Goal: Task Accomplishment & Management: Complete application form

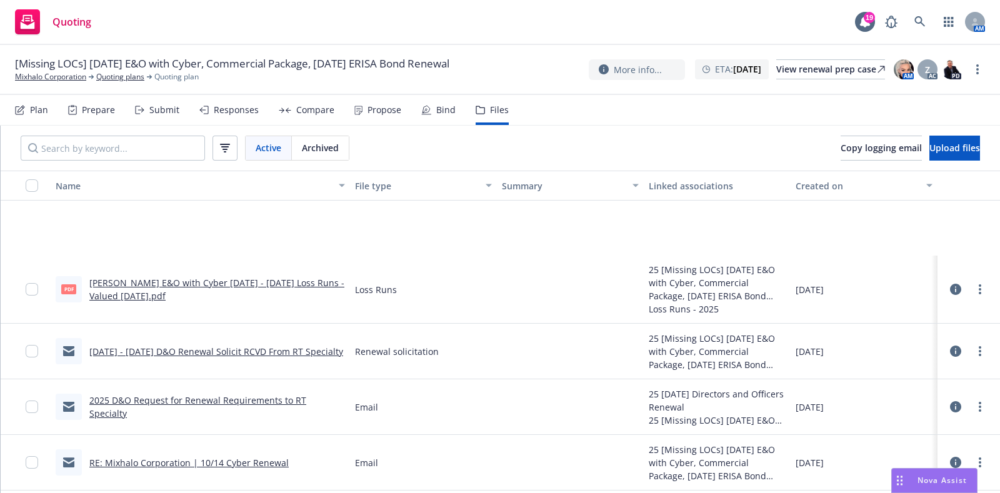
scroll to position [163, 0]
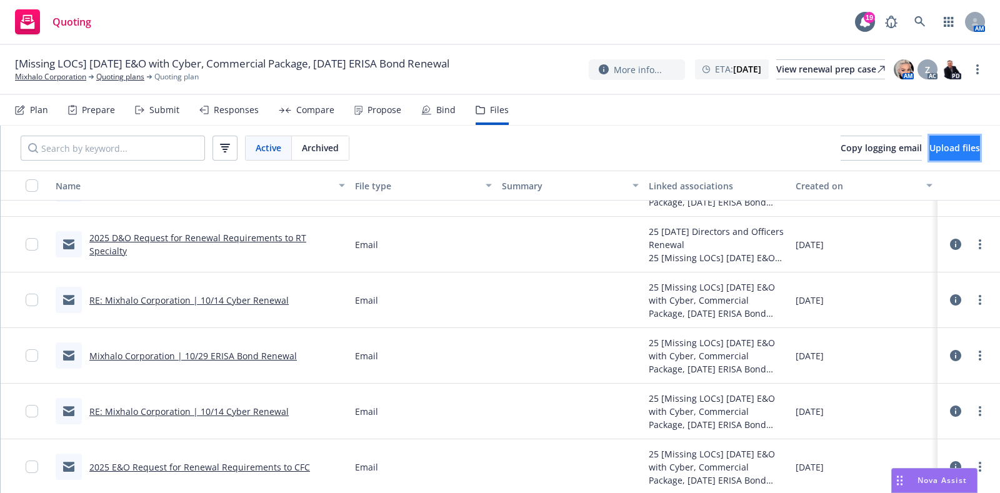
click at [930, 158] on button "Upload files" at bounding box center [955, 148] width 51 height 25
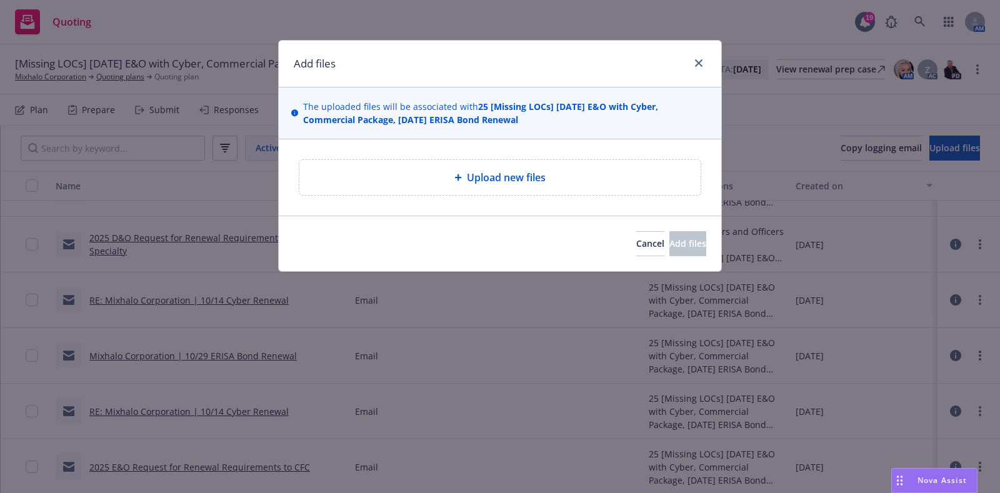
click at [476, 182] on span "Upload new files" at bounding box center [506, 177] width 79 height 15
type textarea "x"
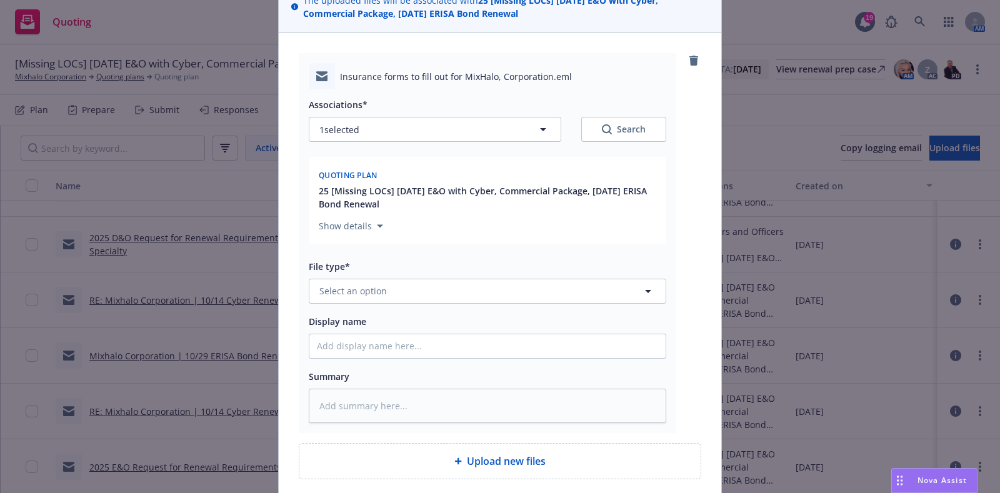
scroll to position [156, 0]
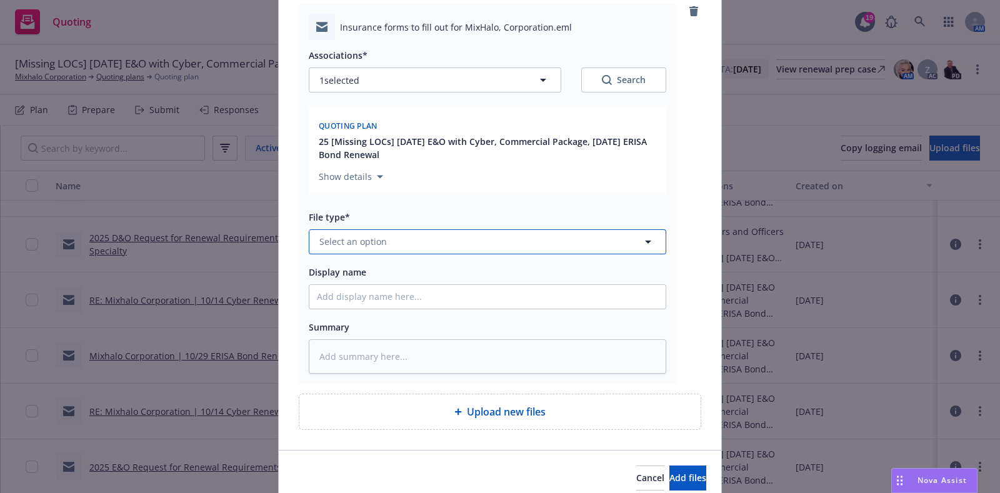
click at [369, 229] on button "Select an option" at bounding box center [488, 241] width 358 height 25
type input "solici"
click at [370, 261] on div "Renewal solicitation" at bounding box center [488, 276] width 356 height 33
click at [363, 301] on input "Display name" at bounding box center [488, 297] width 356 height 24
paste input "[TERM] [POLICY TYPE] Renewal Solicit EM to INSD"
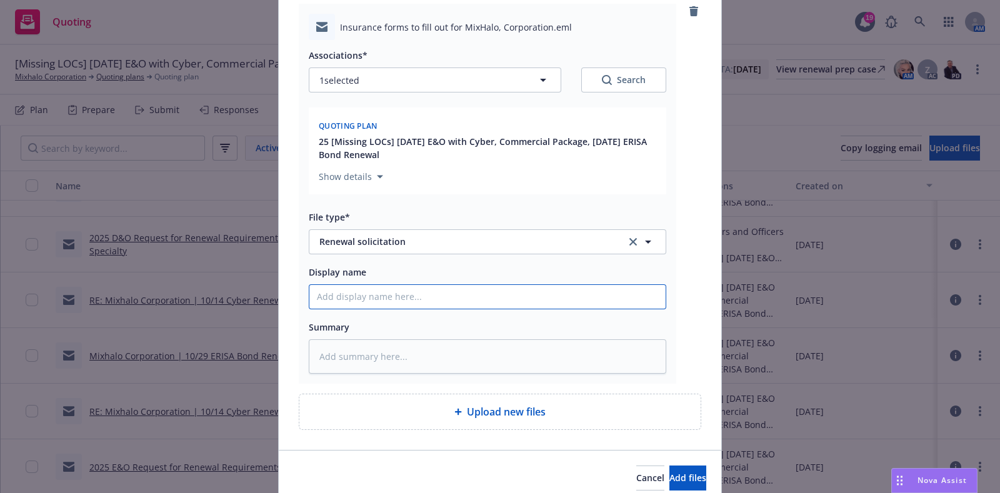
type textarea "x"
type input "[TERM] [POLICY TYPE] Renewal Solicit EM to INSD"
drag, startPoint x: 403, startPoint y: 295, endPoint x: 289, endPoint y: 271, distance: 117.0
click at [289, 271] on div "Insurance forms to fill out for MixHalo, Corporation.eml Associations* 1 select…" at bounding box center [500, 217] width 443 height 466
type textarea "x"
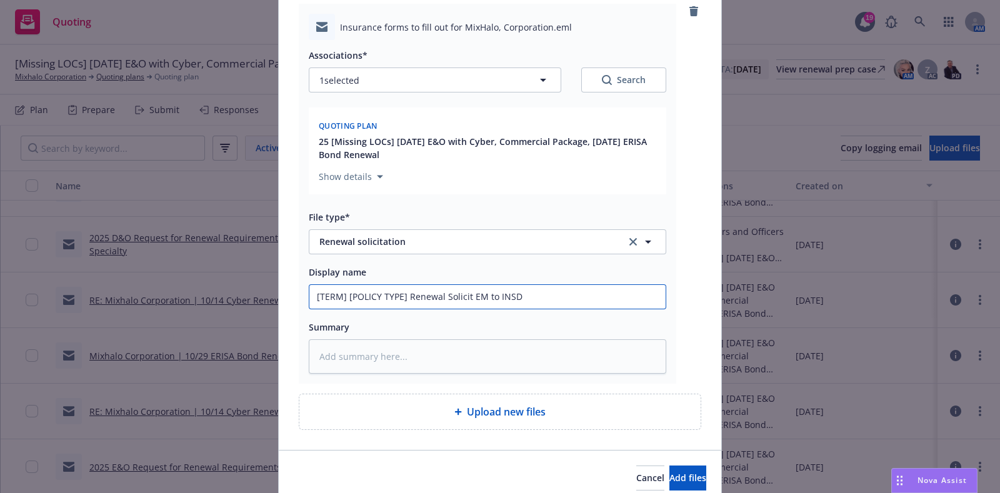
type input "2Renewal Solicit EM to INSD"
type textarea "x"
type input "20Renewal Solicit EM to INSD"
type textarea "x"
type input "202Renewal Solicit EM to INSD"
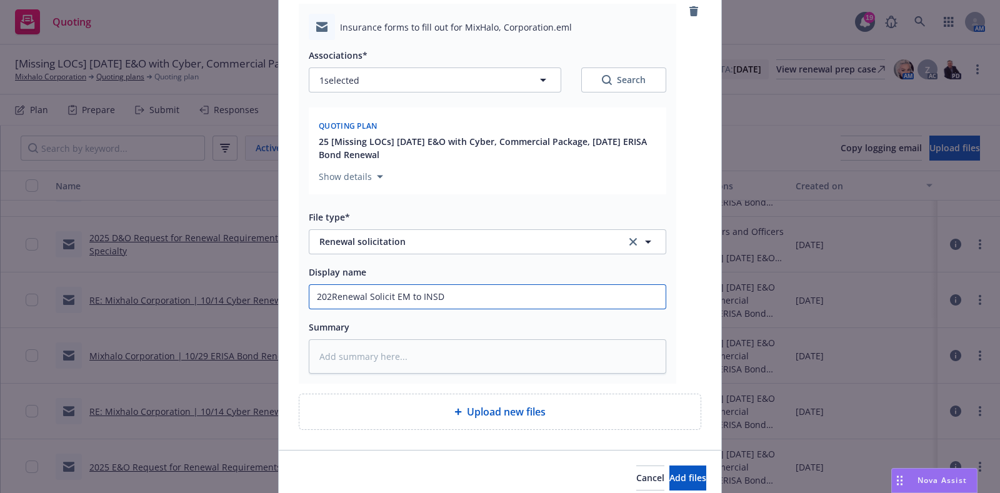
type textarea "x"
type input "2025Renewal Solicit EM to INSD"
type textarea "x"
type input "2025 Renewal Solicit EM to INSD"
type textarea "x"
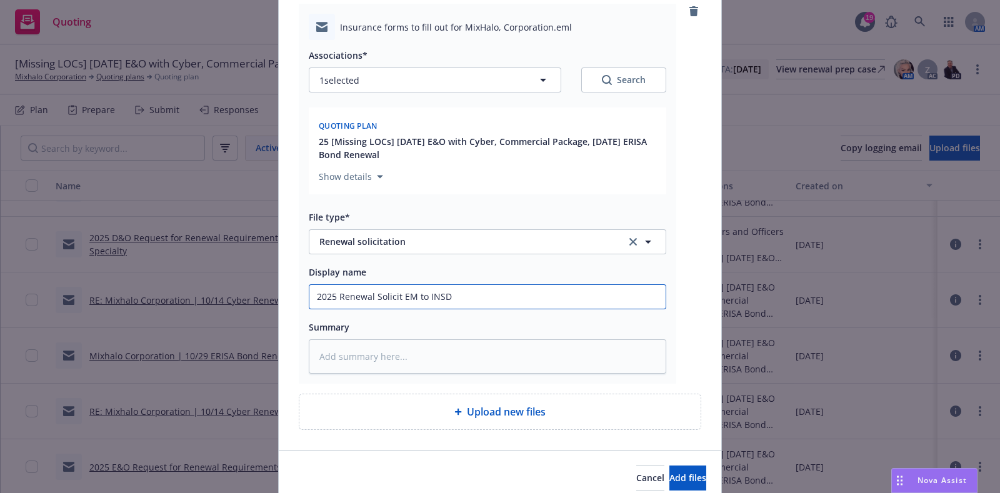
type input "2025 -Renewal Solicit EM to INSD"
type textarea "x"
type input "2025 - Renewal Solicit EM to INSD"
type textarea "x"
type input "2025 - 2Renewal Solicit EM to INSD"
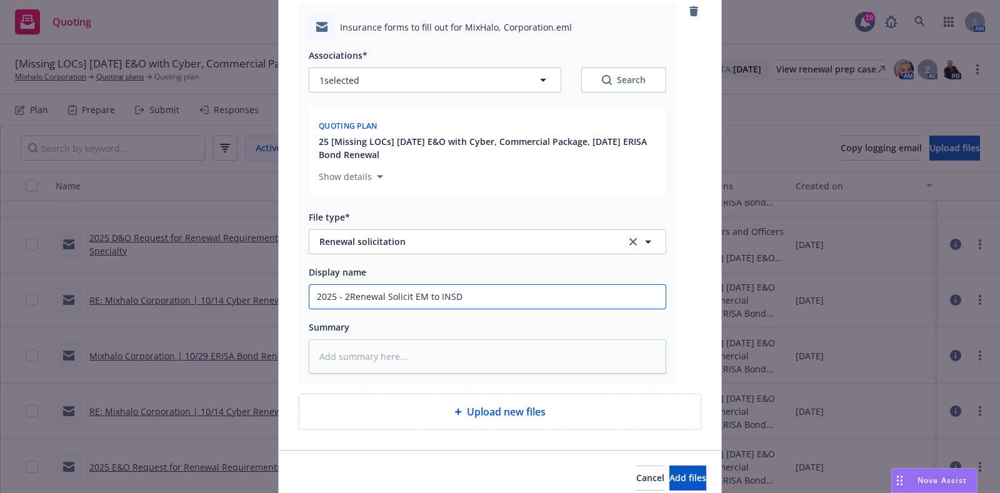
type textarea "x"
type input "2025 - 20Renewal Solicit EM to INSD"
type textarea "x"
type input "2025 - 206Renewal Solicit EM to INSD"
type textarea "x"
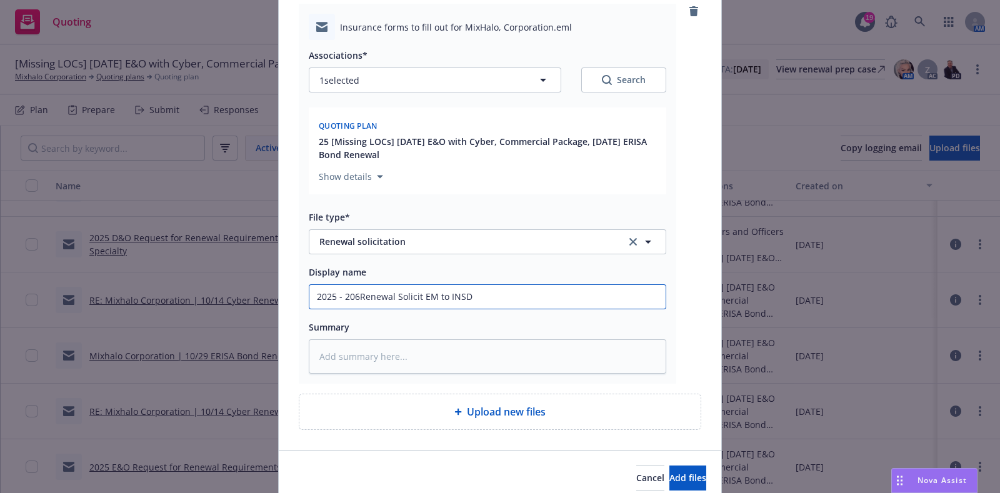
type input "2025 - 20Renewal Solicit EM to INSD"
type textarea "x"
type input "2025 - 202Renewal Solicit EM to INSD"
type textarea "x"
type input "2025 - 2026Renewal Solicit EM to INSD"
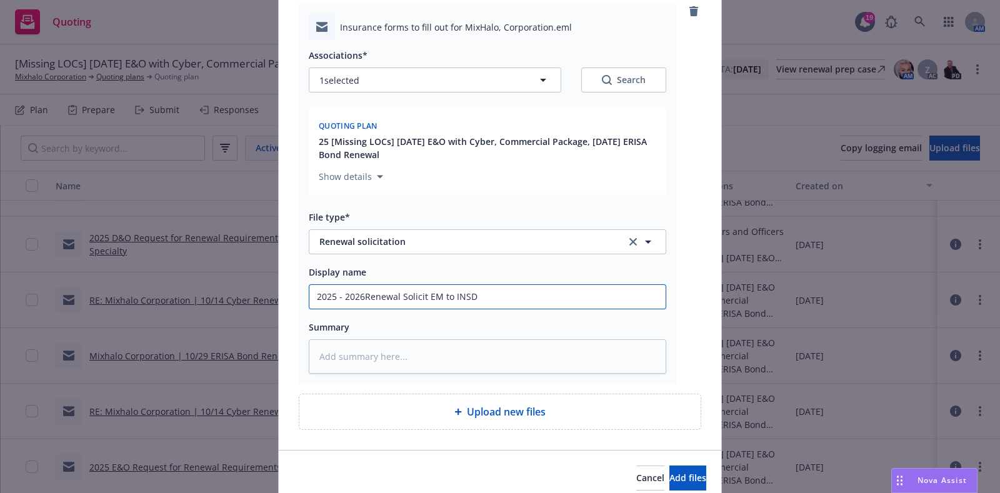
type textarea "x"
type input "2025 - 2026 Renewal Solicit EM to INSD"
type textarea "x"
type input "2025 - 2026 CRenewal Solicit EM to INSD"
type textarea "x"
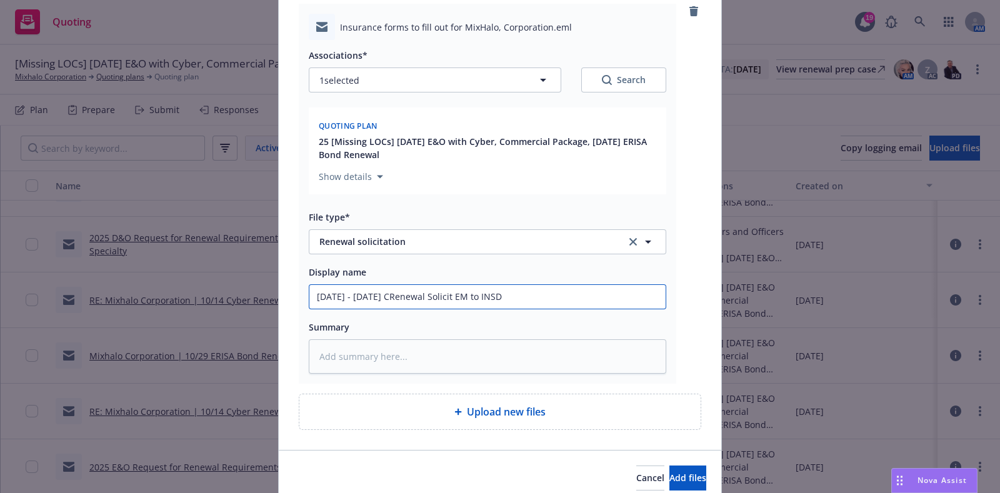
type input "2025 - 2026 CoRenewal Solicit EM to INSD"
type textarea "x"
type input "2025 - 2026 ComRenewal Solicit EM to INSD"
type textarea "x"
type input "2025 - 2026 CommRenewal Solicit EM to INSD"
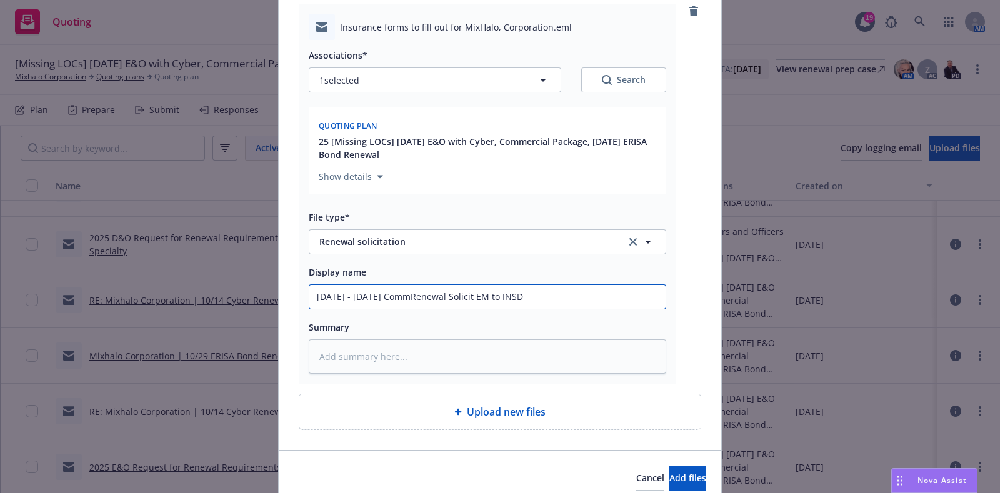
type textarea "x"
type input "2025 - 2026 CommeRenewal Solicit EM to INSD"
type textarea "x"
type input "2025 - 2026 CommerRenewal Solicit EM to INSD"
type textarea "x"
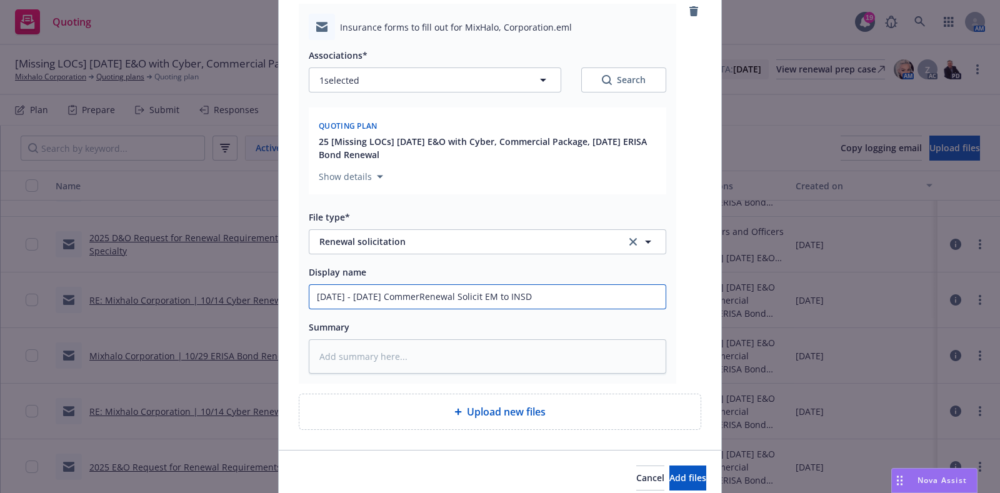
type input "2025 - 2026 CommercRenewal Solicit EM to INSD"
type textarea "x"
type input "2025 - 2026 CommerciRenewal Solicit EM to INSD"
type textarea "x"
type input "2025 - 2026 CommercialRenewal Solicit EM to INSD"
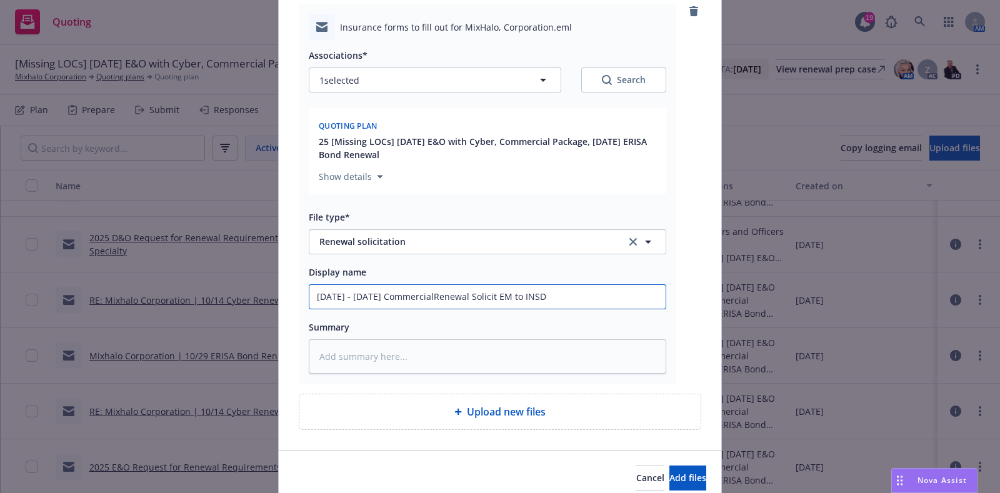
type textarea "x"
type input "2025 - 2026 Commercial Renewal Solicit EM to INSD"
type textarea "x"
type input "2025 - 2026 Commercial PRenewal Solicit EM to INSD"
type textarea "x"
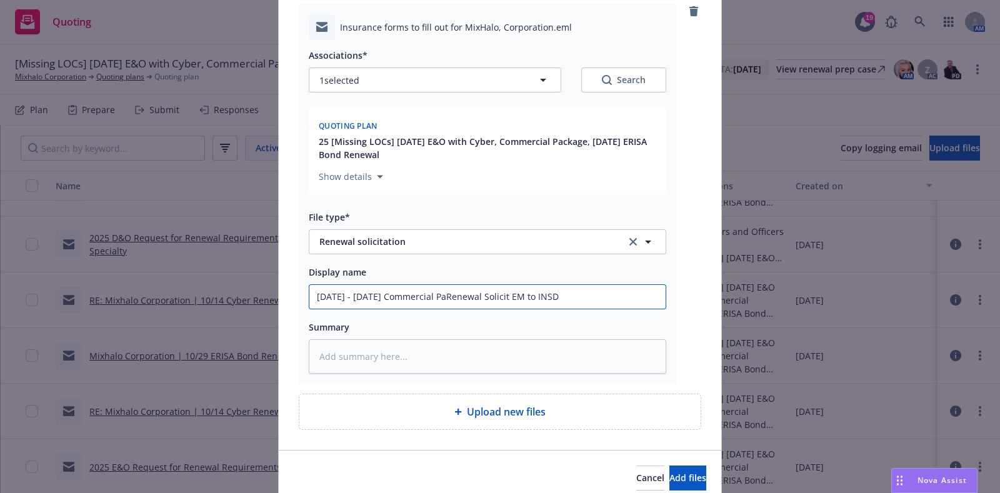
type input "2025 - 2026 Commercial PacRenewal Solicit EM to INSD"
type textarea "x"
type input "2025 - 2026 Commercial PackRenewal Solicit EM to INSD"
type textarea "x"
type input "2025 - 2026 Commercial PackaRenewal Solicit EM to INSD"
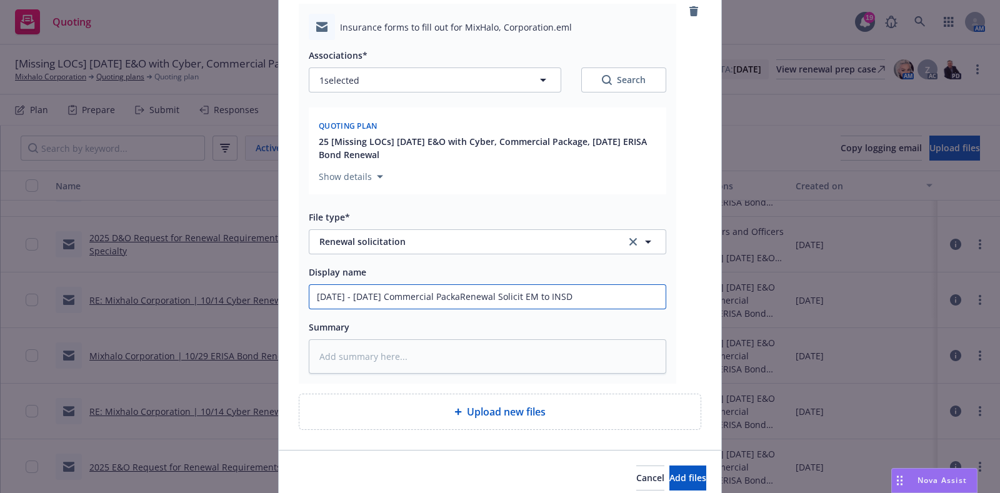
type textarea "x"
type input "2025 - 2026 Commercial PackagRenewal Solicit EM to INSD"
type textarea "x"
type input "2025 - 2026 Commercial PackageRenewal Solicit EM to INSD"
type textarea "x"
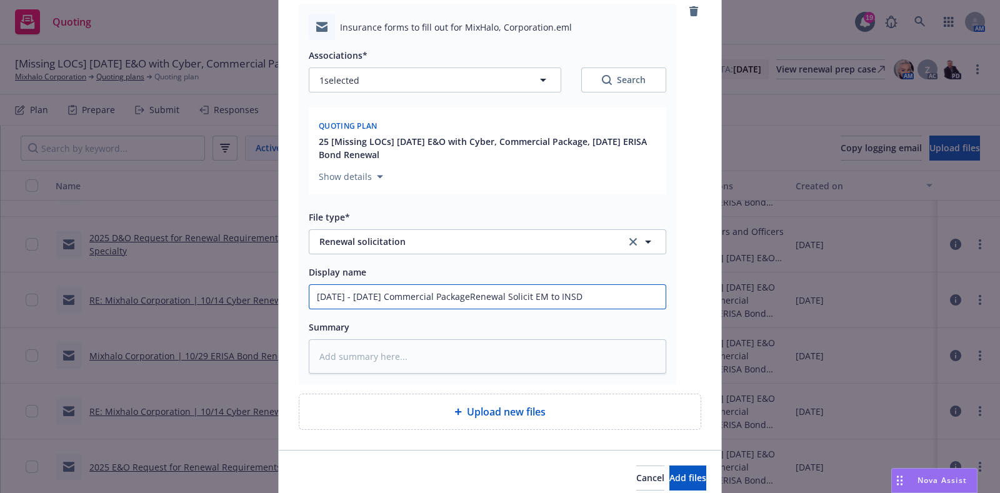
type input "2025 - 2026 Commercial Package,Renewal Solicit EM to INSD"
type textarea "x"
type input "2025 - 2026 Commercial Package, Renewal Solicit EM to INSD"
type textarea "x"
type input "2025 - 2026 Commercial Package, ERenewal Solicit EM to INSD"
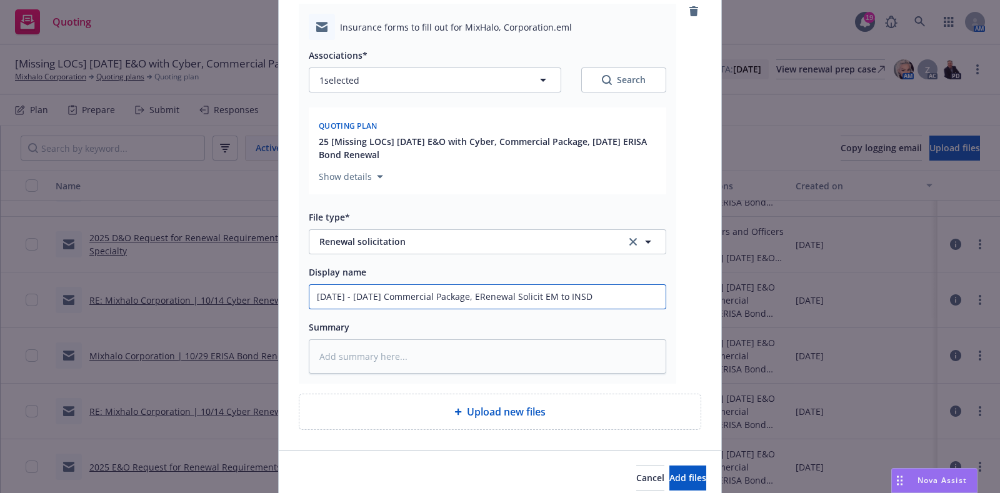
type textarea "x"
type input "2025 - 2026 Commercial Package, E&Renewal Solicit EM to INSD"
type textarea "x"
type input "2025 - 2026 Commercial Package, E&ORenewal Solicit EM to INSD"
type textarea "x"
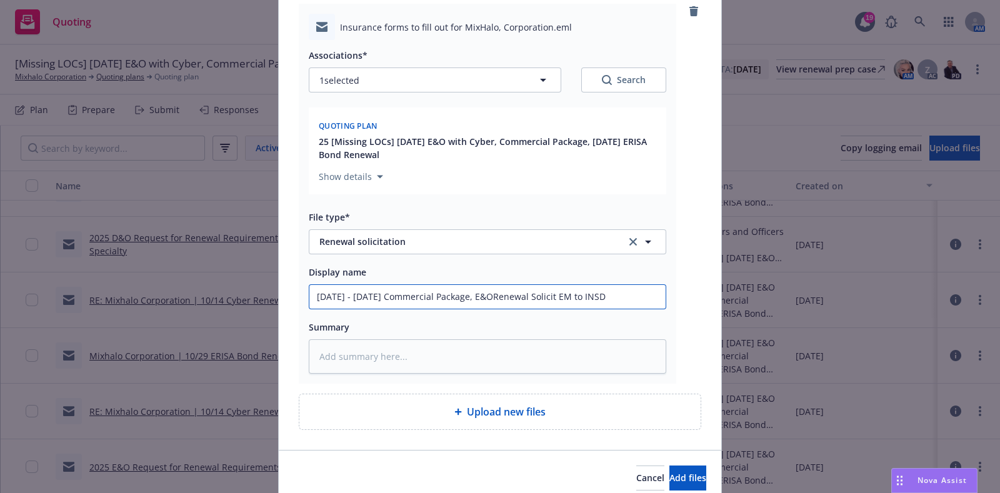
type input "2025 - 2026 Commercial Package, E&O/Renewal Solicit EM to INSD"
type textarea "x"
type input "2025 - 2026 Commercial Package, E&O/CRenewal Solicit EM to INSD"
type textarea "x"
type input "2025 - 2026 Commercial Package, E&O/CyRenewal Solicit EM to INSD"
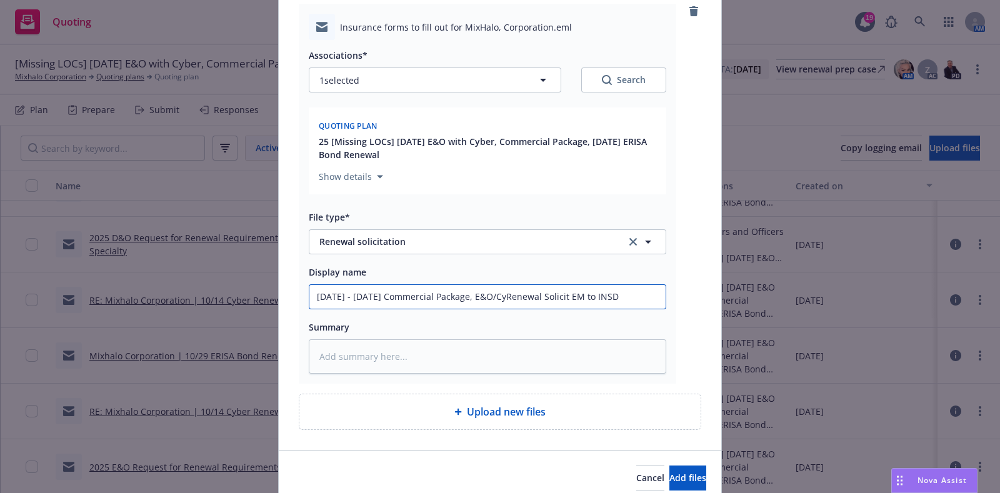
type textarea "x"
type input "2025 - 2026 Commercial Package, E&O/CybRenewal Solicit EM to INSD"
type textarea "x"
type input "2025 - 2026 Commercial Package, E&O/CybeRenewal Solicit EM to INSD"
type textarea "x"
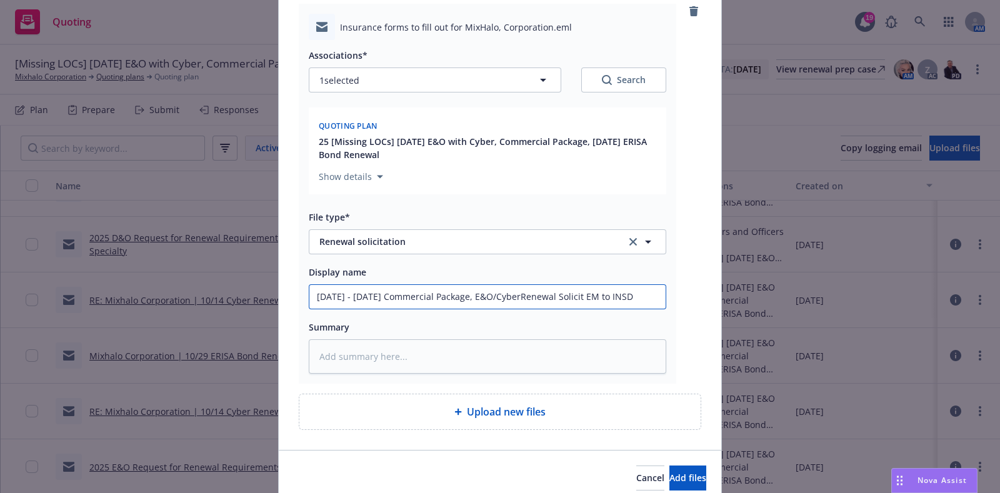
type input "2025 - 2026 Commercial Package, E&O/Cyber Renewal Solicit EM to INSD"
type textarea "x"
type input "2025 - 2026 Commercial Package, E&O/Cyber Renewal Solicit EM to INSD"
click at [670, 468] on button "Add files" at bounding box center [688, 478] width 37 height 25
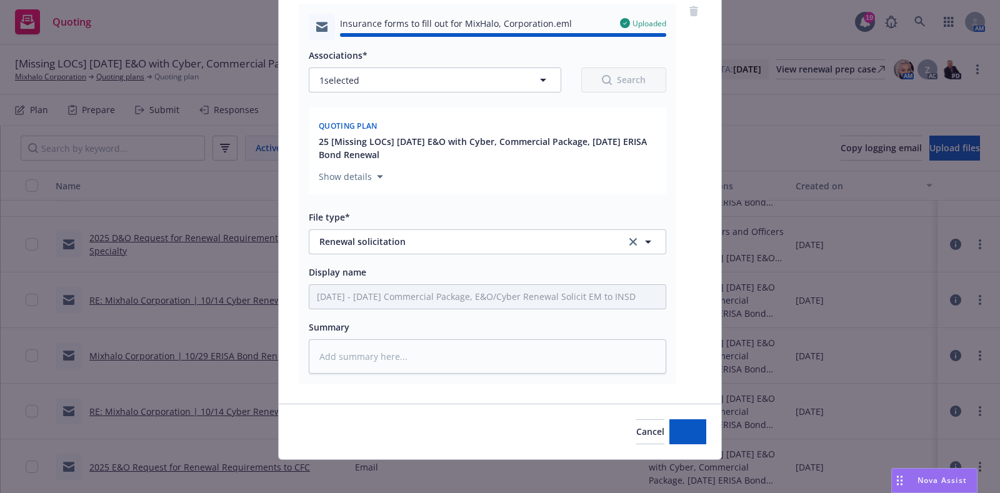
type textarea "x"
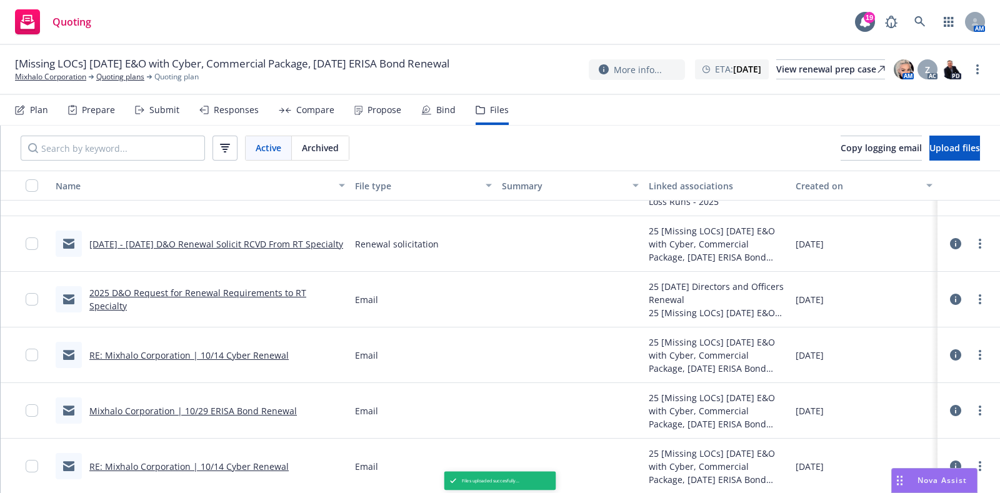
scroll to position [176, 0]
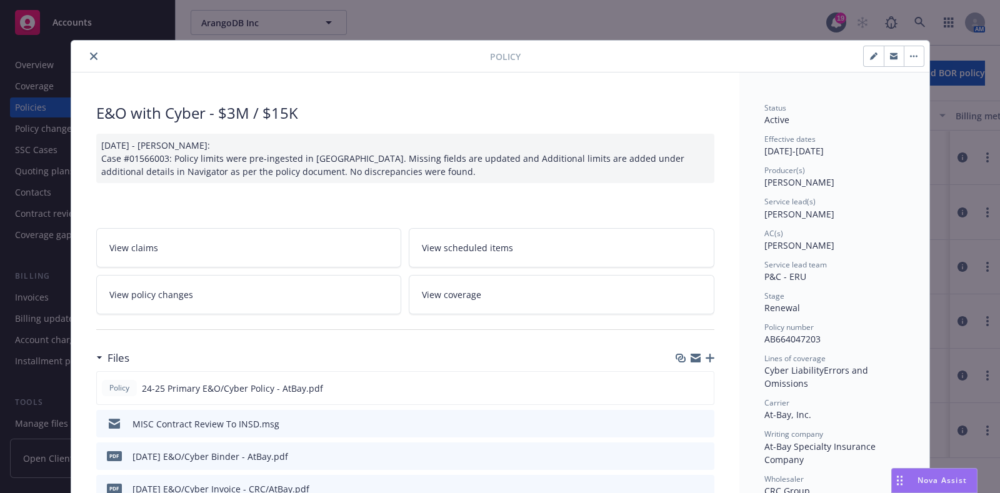
scroll to position [37, 0]
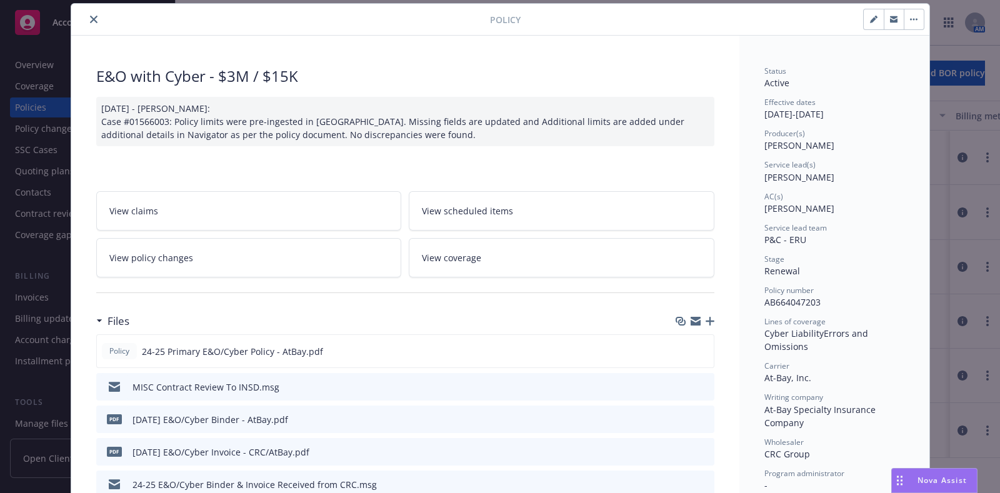
click at [90, 16] on icon "close" at bounding box center [94, 20] width 8 height 8
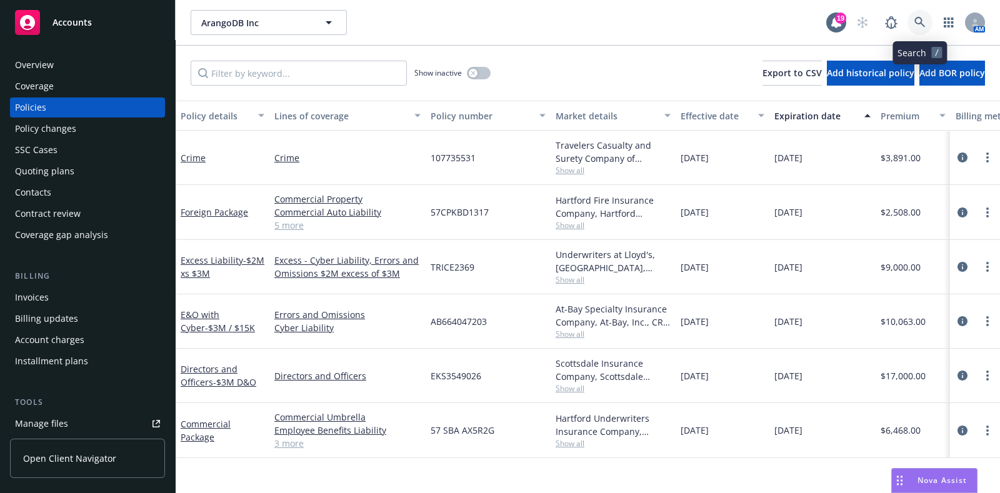
click at [924, 22] on icon at bounding box center [920, 22] width 11 height 11
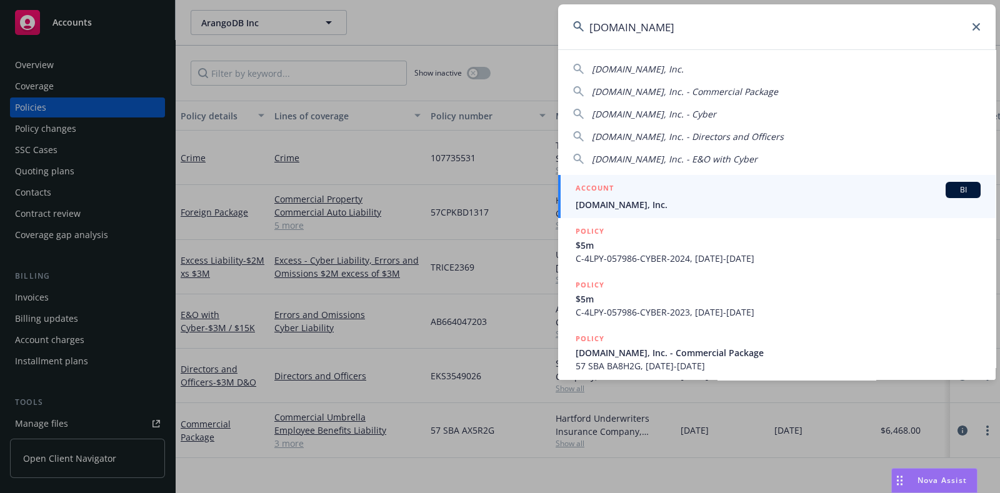
type input "[DOMAIN_NAME]"
click at [650, 191] on div "ACCOUNT BI" at bounding box center [778, 190] width 405 height 16
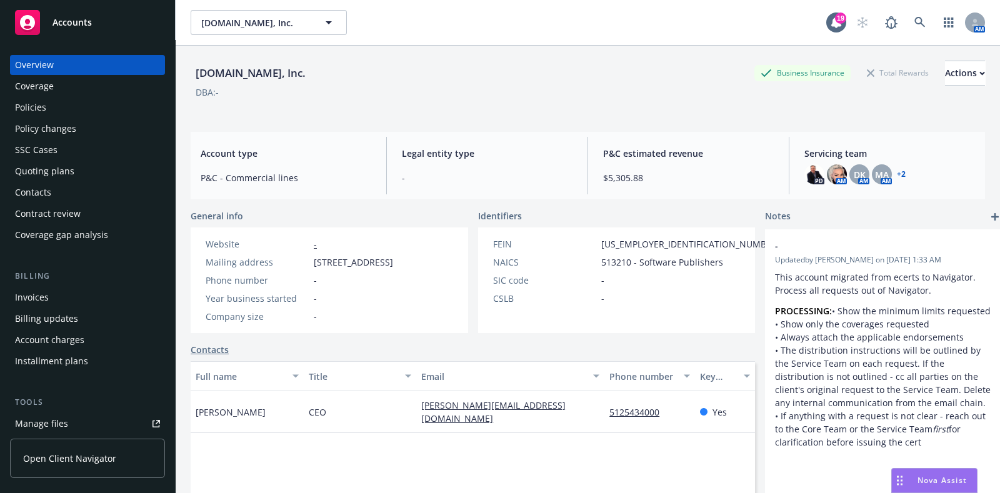
click at [55, 108] on div "Policies" at bounding box center [87, 108] width 145 height 20
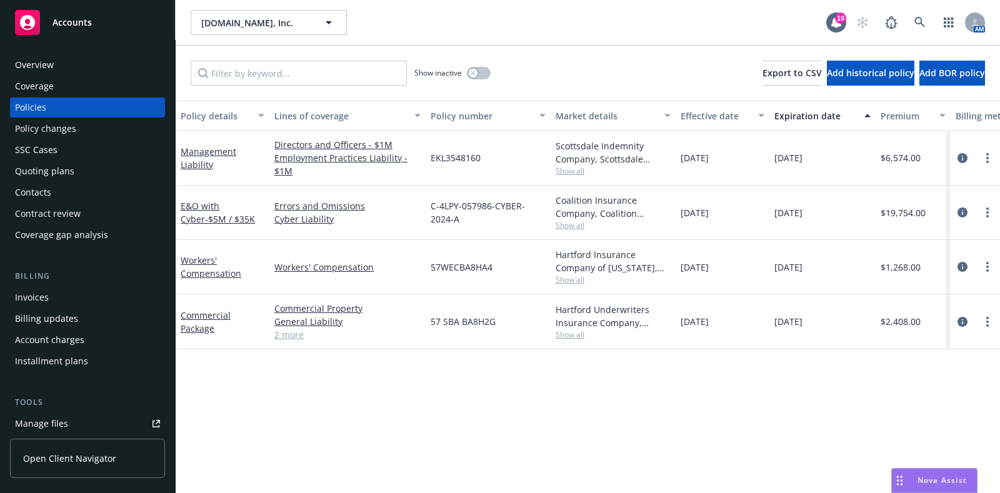
click at [303, 333] on link "2 more" at bounding box center [348, 334] width 146 height 13
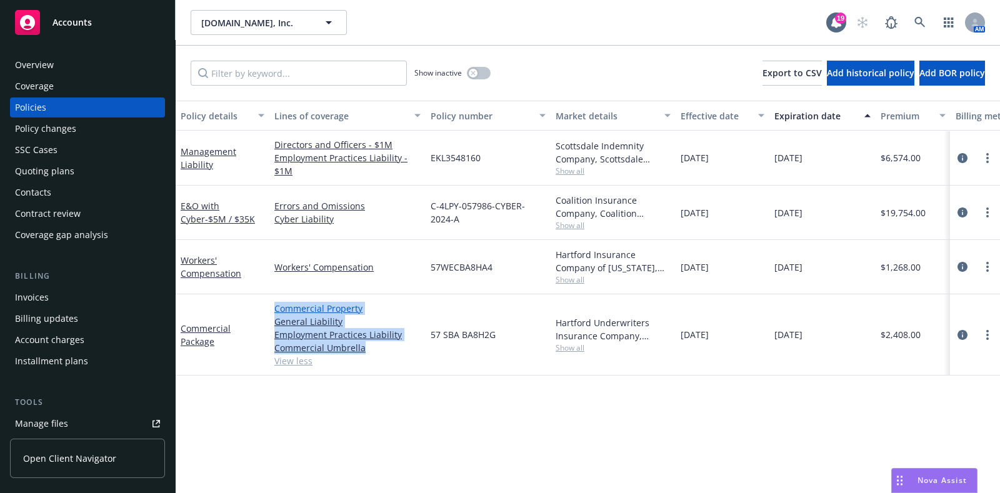
drag, startPoint x: 380, startPoint y: 350, endPoint x: 275, endPoint y: 308, distance: 112.9
click at [275, 308] on div "Commercial Property General Liability Employment Practices Liability Commercial…" at bounding box center [348, 335] width 146 height 66
copy div "Commercial Property General Liability Employment Practices Liability Commercial…"
click at [82, 66] on div "Overview" at bounding box center [87, 65] width 145 height 20
